Goal: Transaction & Acquisition: Purchase product/service

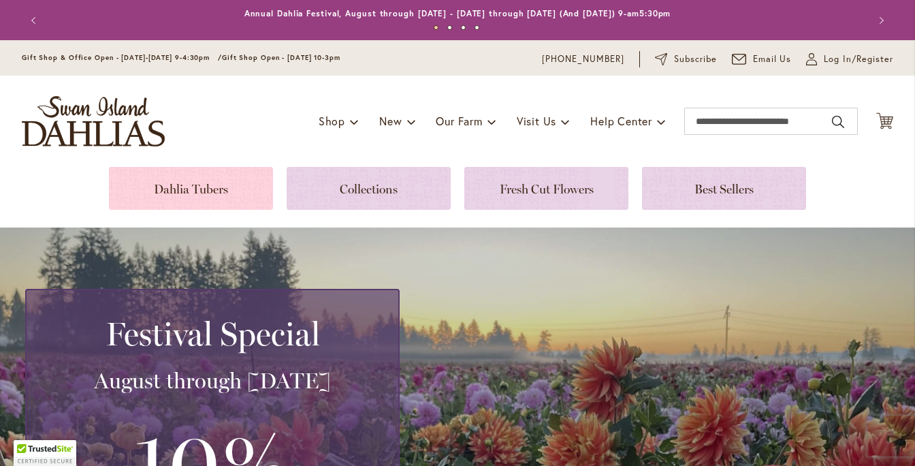
click at [187, 168] on link at bounding box center [191, 188] width 164 height 43
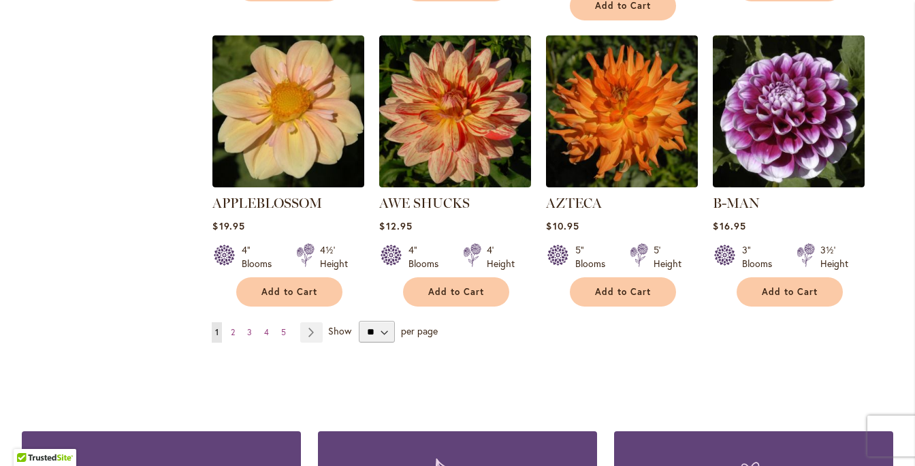
scroll to position [1153, 0]
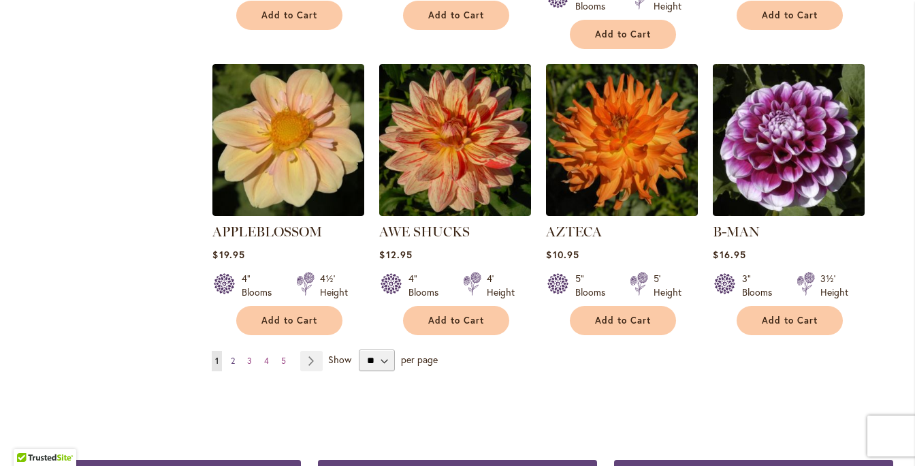
click at [234, 355] on span "2" at bounding box center [233, 360] width 4 height 10
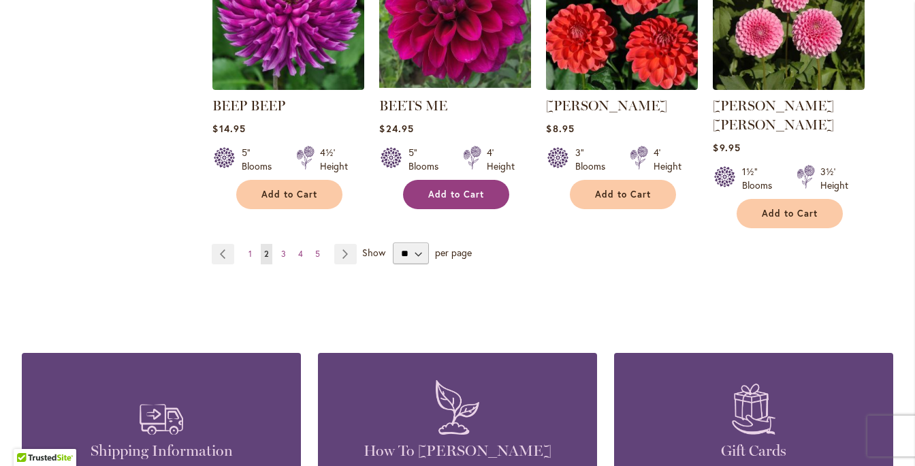
scroll to position [1262, 0]
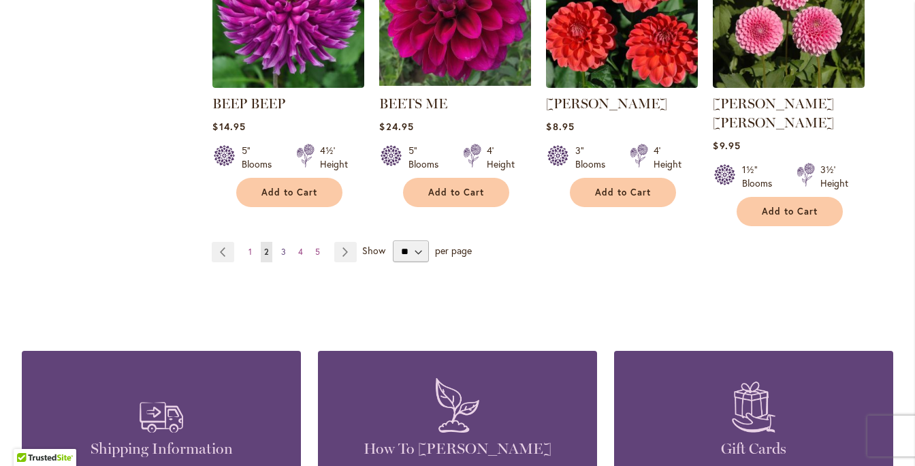
click at [285, 247] on span "3" at bounding box center [283, 252] width 5 height 10
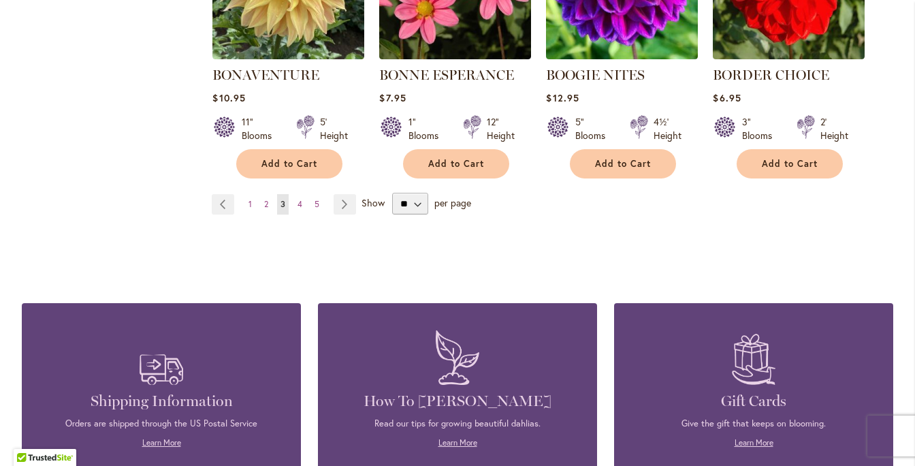
scroll to position [1287, 0]
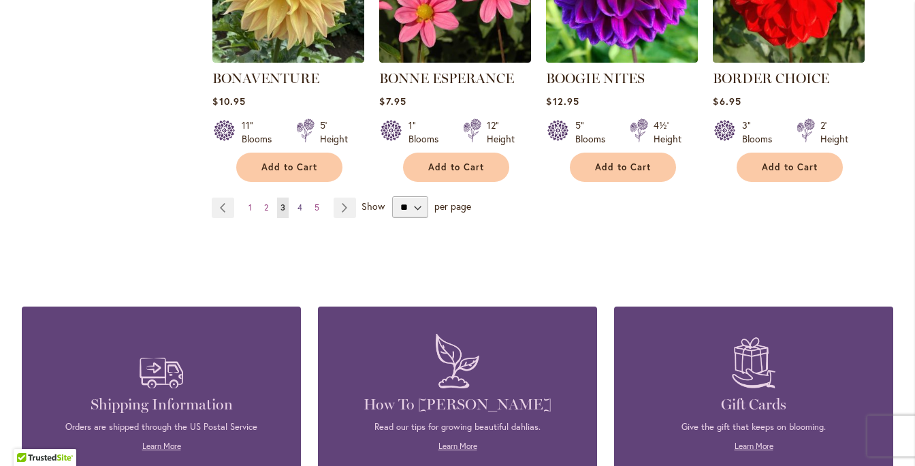
click at [302, 203] on span "4" at bounding box center [300, 207] width 5 height 10
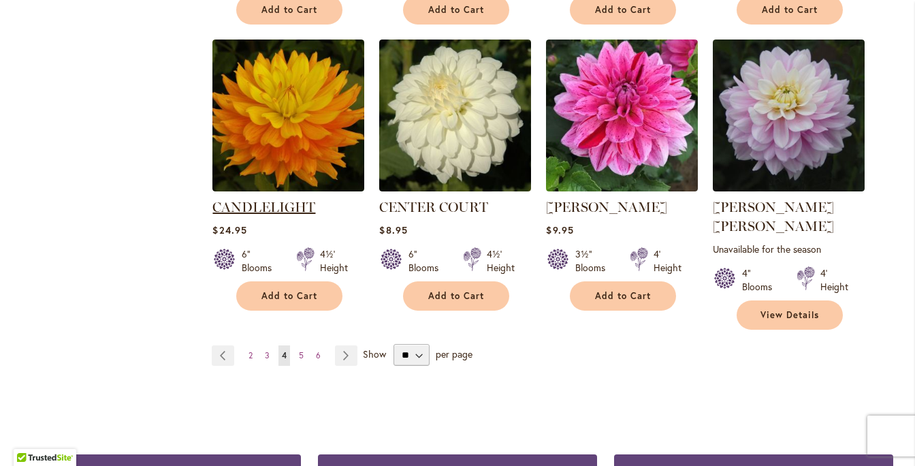
scroll to position [1183, 0]
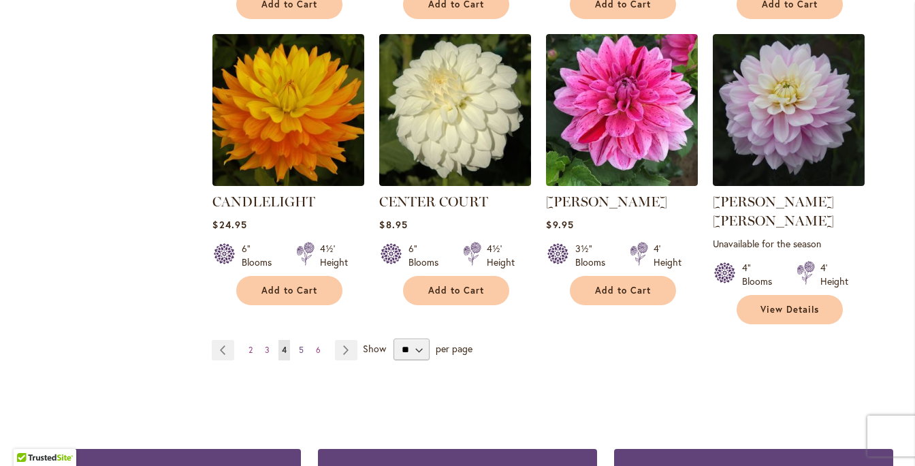
click at [302, 345] on span "5" at bounding box center [301, 350] width 5 height 10
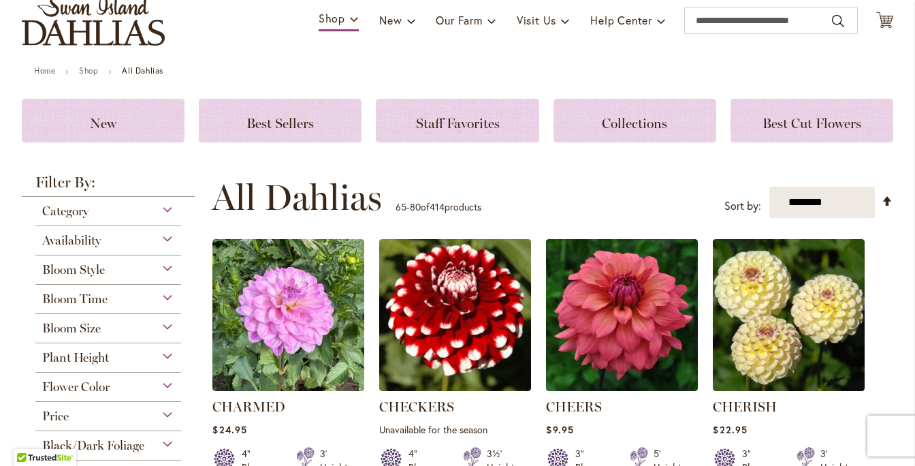
scroll to position [263, 0]
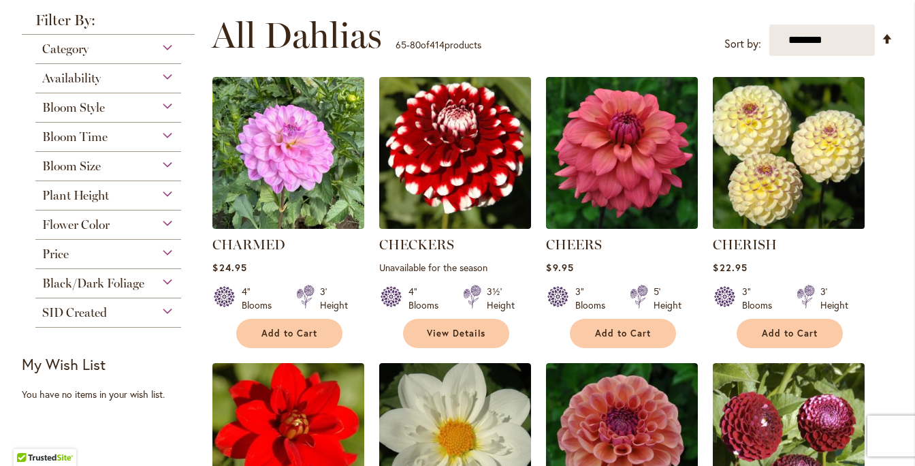
click at [777, 183] on img at bounding box center [789, 153] width 159 height 159
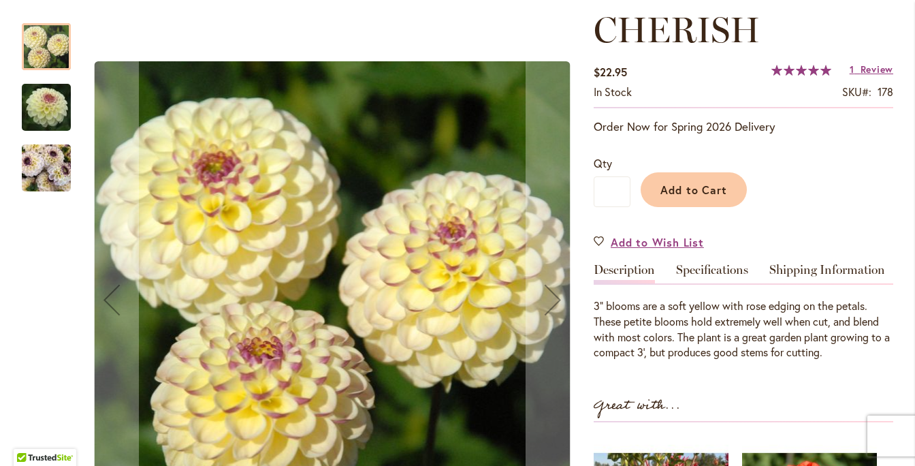
scroll to position [187, 0]
